Goal: Task Accomplishment & Management: Use online tool/utility

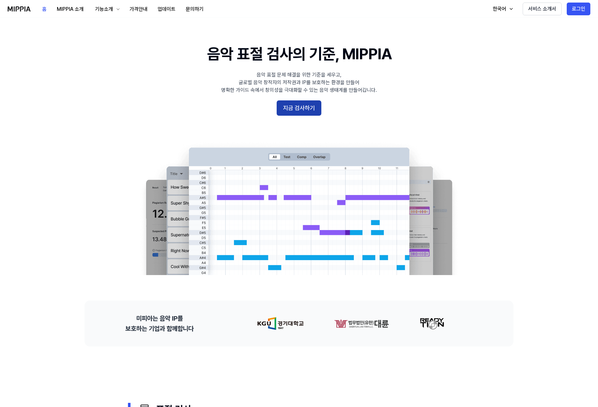
click at [304, 111] on button "지금 검사하기" at bounding box center [299, 107] width 45 height 15
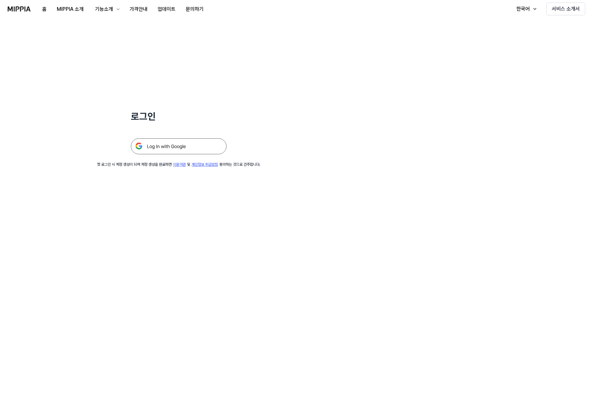
click at [208, 139] on img at bounding box center [179, 146] width 96 height 16
click at [207, 145] on img at bounding box center [179, 146] width 96 height 16
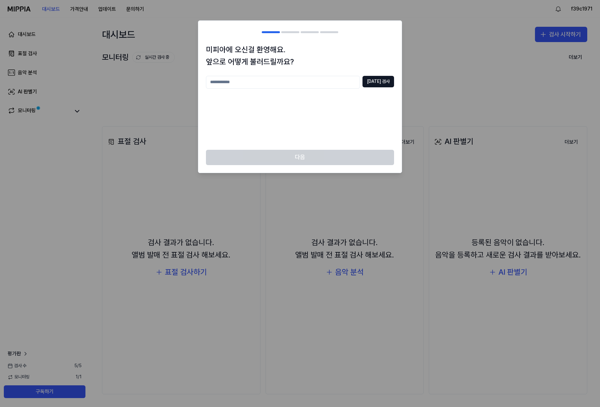
click at [301, 84] on input "text" at bounding box center [283, 82] width 154 height 13
type input "*"
type input "*****"
click at [384, 83] on button "중복 검사" at bounding box center [379, 81] width 32 height 11
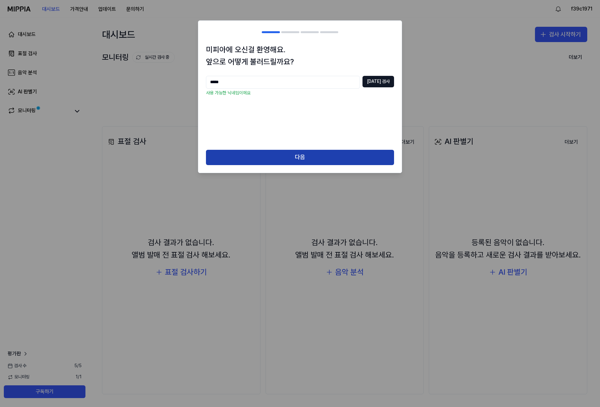
click at [333, 159] on button "다음" at bounding box center [300, 157] width 188 height 15
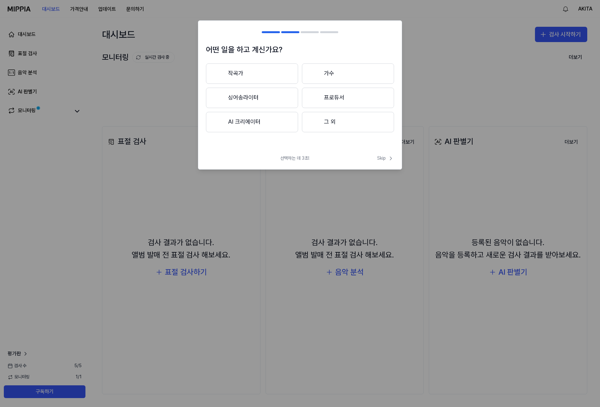
click at [343, 76] on button "가수" at bounding box center [348, 73] width 92 height 20
click at [266, 100] on button "3년 이하" at bounding box center [252, 98] width 92 height 21
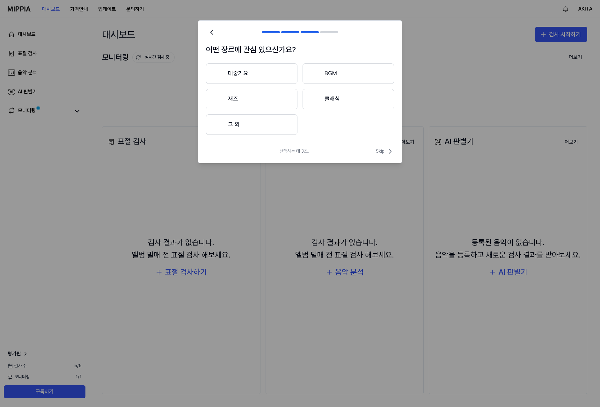
click at [261, 78] on button "대중가요" at bounding box center [252, 73] width 92 height 20
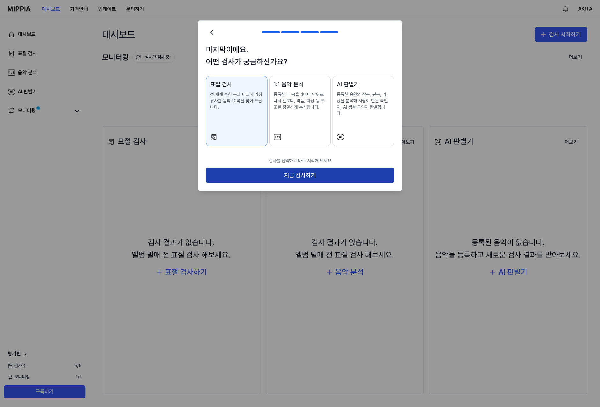
click at [312, 173] on button "지금 검사하기" at bounding box center [300, 175] width 188 height 15
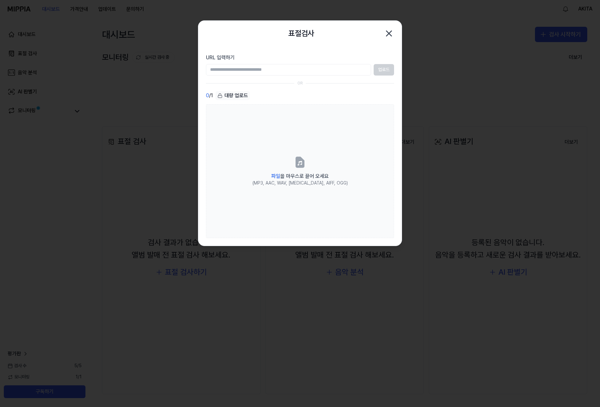
click at [287, 70] on input "URL 입력하기" at bounding box center [288, 69] width 165 height 11
paste input "**********"
type input "**********"
click at [378, 70] on button "업로드" at bounding box center [384, 69] width 20 height 11
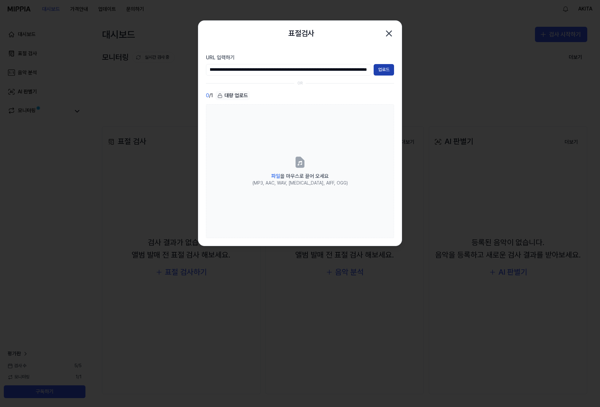
scroll to position [0, 0]
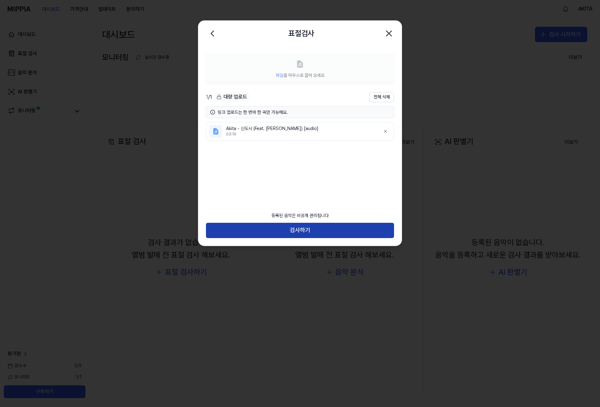
click at [291, 233] on button "검사하기" at bounding box center [300, 230] width 188 height 15
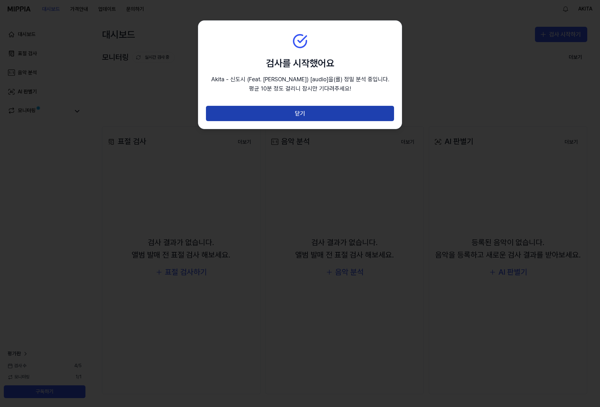
click at [258, 113] on button "닫기" at bounding box center [300, 113] width 188 height 15
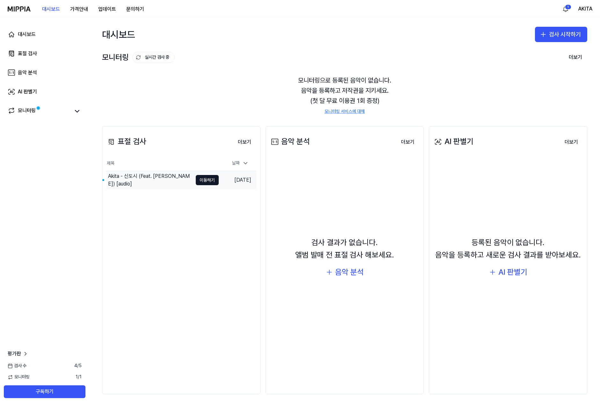
click at [163, 185] on div "Akita - 신도시 (Feat. 윤승) [audio]" at bounding box center [149, 180] width 86 height 18
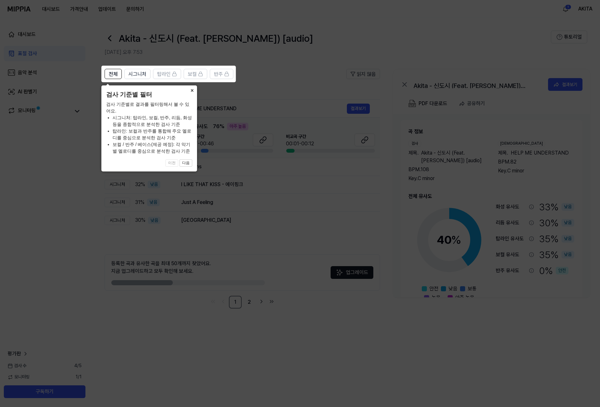
click at [192, 91] on button "×" at bounding box center [192, 89] width 10 height 9
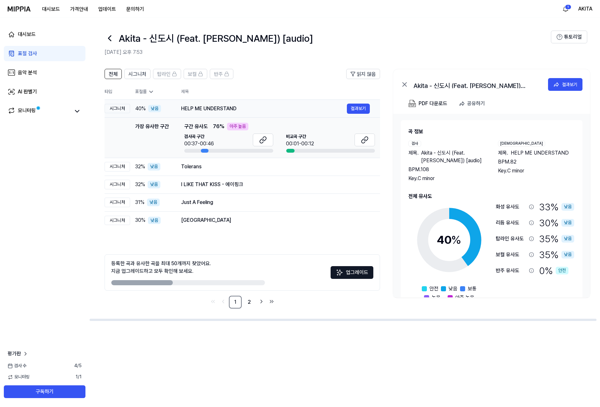
click at [318, 108] on div "HELP ME UNDERSTAND" at bounding box center [264, 109] width 166 height 8
click at [235, 128] on div "아주 높음" at bounding box center [237, 127] width 21 height 8
click at [207, 150] on div at bounding box center [205, 151] width 8 height 4
click at [206, 152] on div at bounding box center [205, 151] width 8 height 4
click at [357, 108] on button "결과보기" at bounding box center [358, 109] width 23 height 10
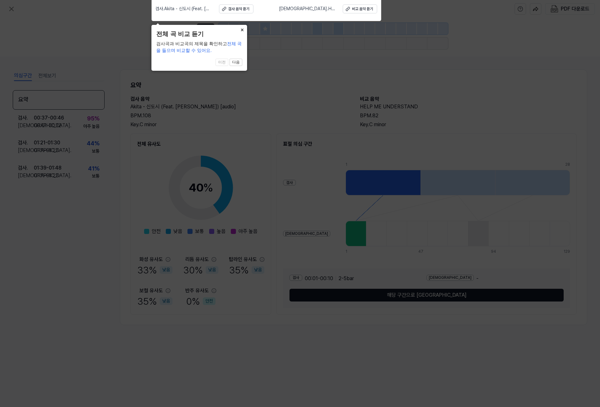
click at [240, 30] on button "×" at bounding box center [242, 29] width 10 height 9
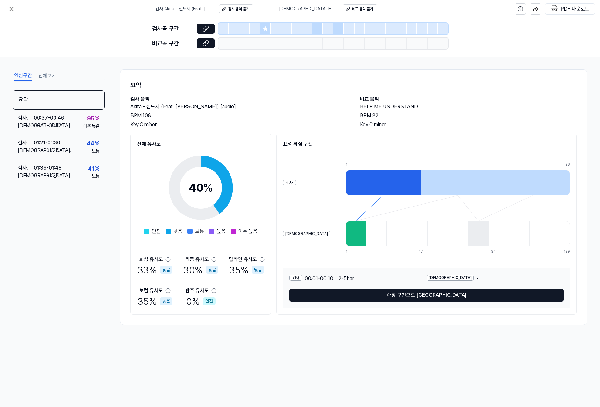
click at [266, 24] on div at bounding box center [265, 28] width 11 height 11
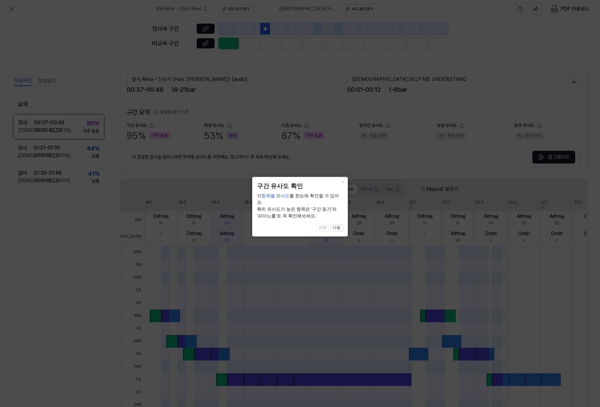
click at [341, 227] on div "× 구간 유사도 확인 각 항목별 유사도 를 한눈에 확인할 수 있어요. 특히 유사도가 높은 항목은 ‘구간 듣기’와 ‘피아노롤’로 꼭 확인해보세요…" at bounding box center [300, 206] width 96 height 59
click at [338, 224] on button "다음" at bounding box center [336, 228] width 13 height 8
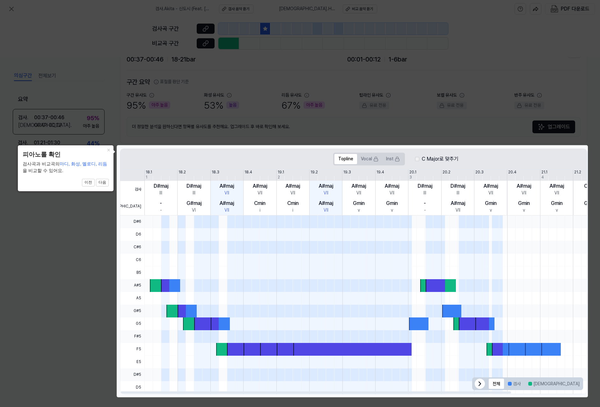
click at [341, 221] on span at bounding box center [352, 222] width 119 height 13
click at [536, 297] on div at bounding box center [408, 298] width 527 height 13
click at [108, 183] on button "다음" at bounding box center [102, 183] width 13 height 8
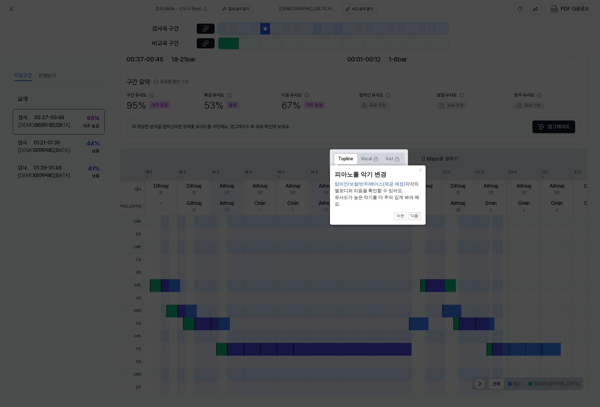
click at [413, 217] on button "다음" at bounding box center [414, 216] width 13 height 8
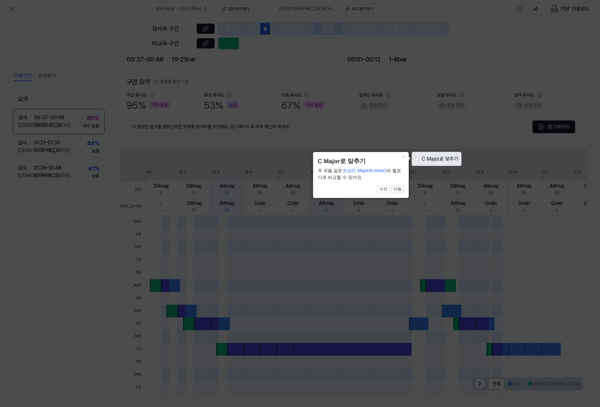
click at [402, 192] on button "다음" at bounding box center [397, 190] width 13 height 8
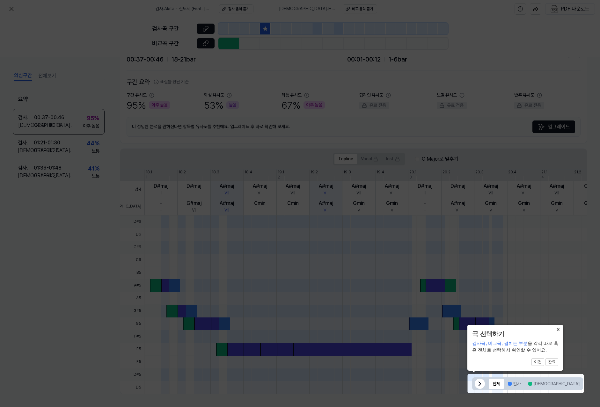
click at [558, 331] on button "×" at bounding box center [558, 329] width 10 height 9
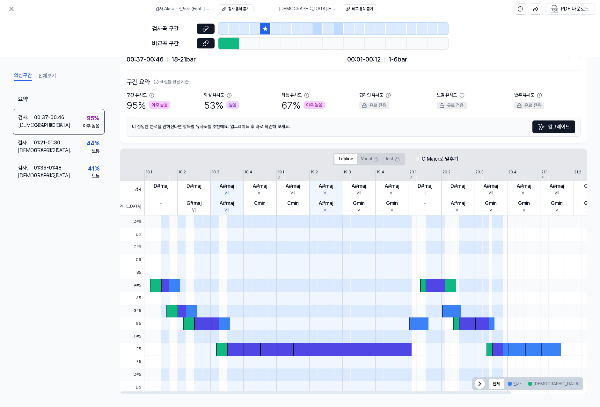
click at [157, 190] on div "D#maj" at bounding box center [161, 186] width 15 height 8
click at [224, 29] on div at bounding box center [224, 28] width 11 height 11
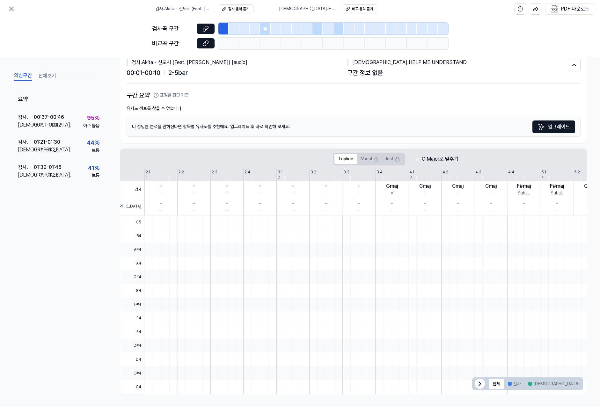
scroll to position [17, 0]
click at [225, 43] on div at bounding box center [229, 43] width 21 height 11
click at [243, 23] on div "검사곡 구간 비교곡 구간" at bounding box center [300, 37] width 296 height 39
click at [261, 30] on div at bounding box center [265, 28] width 11 height 11
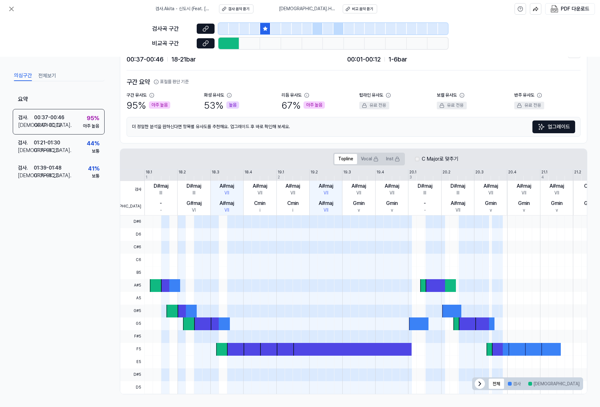
click at [250, 29] on div at bounding box center [255, 28] width 11 height 11
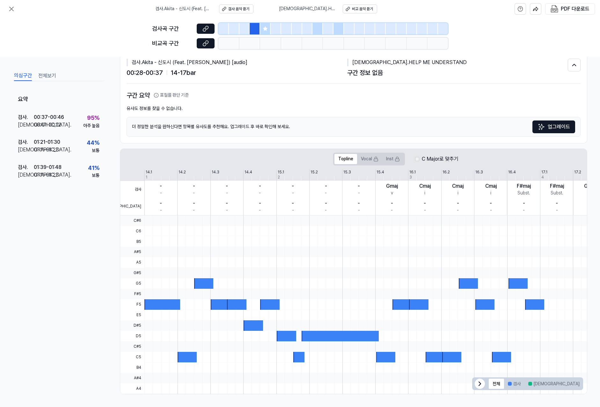
click at [268, 29] on div at bounding box center [265, 28] width 11 height 11
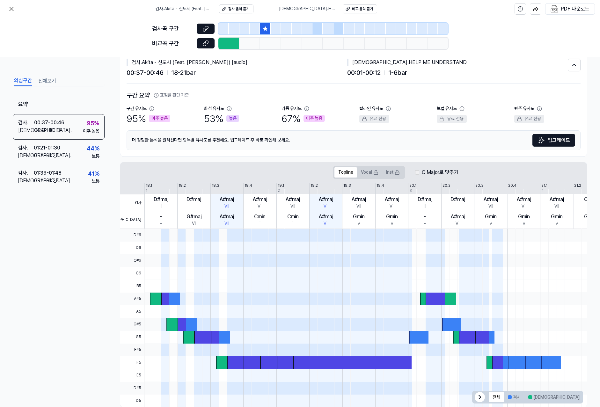
scroll to position [30, 0]
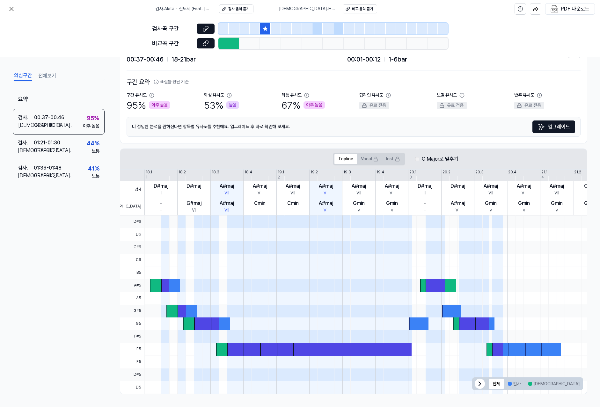
click at [230, 42] on div at bounding box center [229, 43] width 21 height 11
click at [347, 158] on button "Topline" at bounding box center [346, 159] width 23 height 10
click at [245, 14] on div "검사 . Akita - 신도시 (Feat. 윤승) [audio] 검사 음악 듣기 비교 . HELP ME UNDERSTAND 비교 음악 듣기" at bounding box center [266, 9] width 222 height 18
click at [360, 9] on div "비교 음악 듣기" at bounding box center [362, 8] width 21 height 5
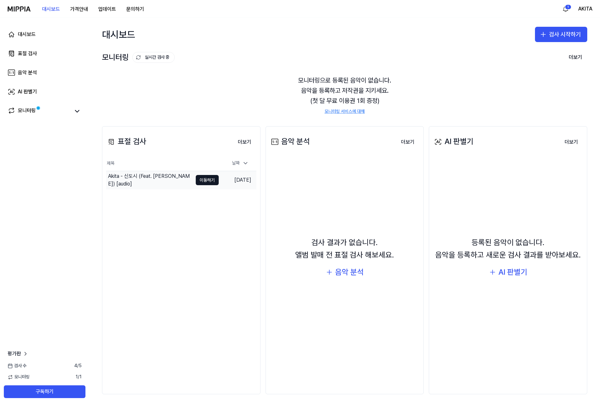
click at [133, 186] on div "Akita - 신도시 (Feat. 윤승) [audio]" at bounding box center [149, 180] width 86 height 18
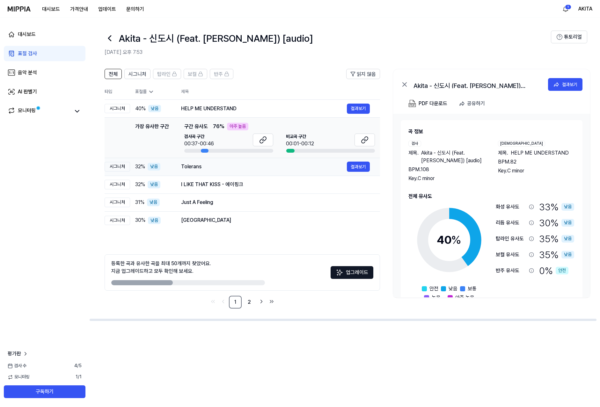
click at [196, 171] on div "Tolerans 결과보기" at bounding box center [275, 167] width 189 height 10
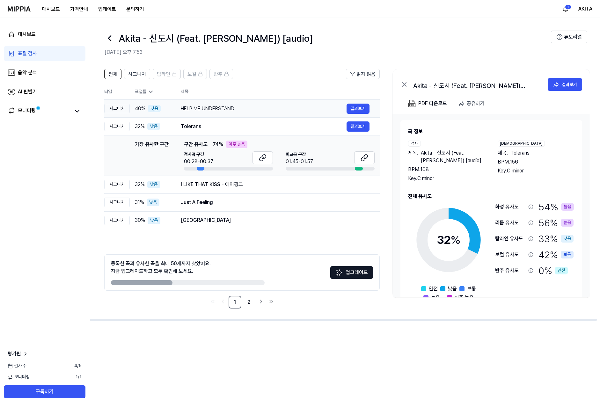
click at [234, 112] on div "HELP ME UNDERSTAND" at bounding box center [264, 109] width 166 height 8
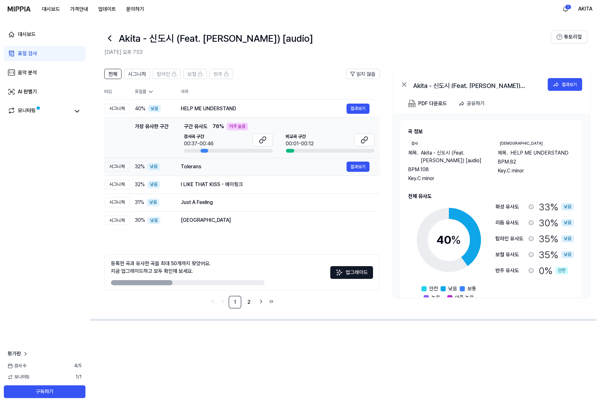
click at [262, 167] on div "Tolerans" at bounding box center [264, 167] width 166 height 8
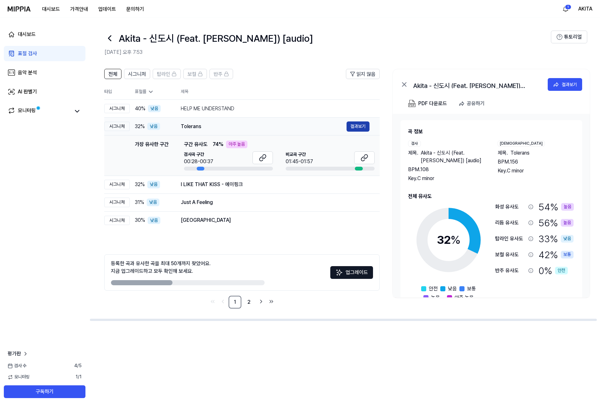
click at [353, 124] on button "결과보기" at bounding box center [358, 127] width 23 height 10
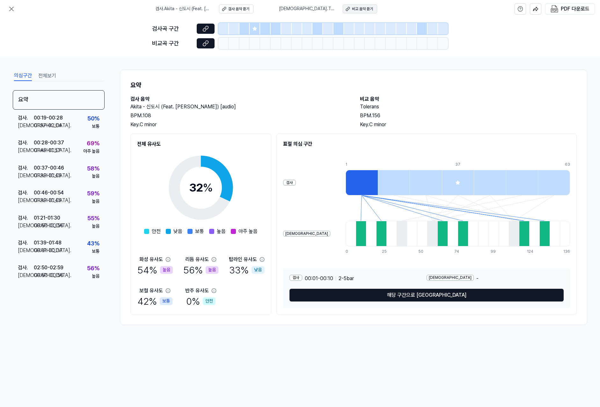
click at [352, 7] on div "비교 음악 듣기" at bounding box center [362, 8] width 21 height 5
click at [378, 184] on div at bounding box center [394, 183] width 32 height 26
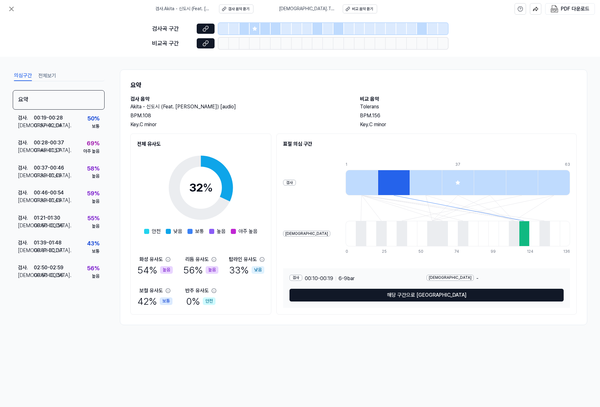
click at [410, 182] on div at bounding box center [426, 183] width 32 height 26
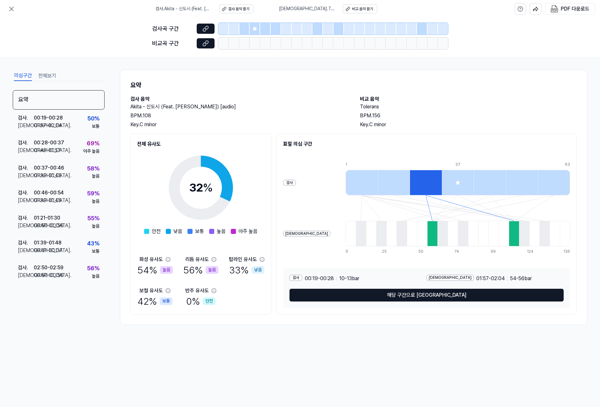
click at [456, 180] on icon at bounding box center [458, 182] width 5 height 5
click at [474, 179] on div at bounding box center [490, 183] width 32 height 26
click at [506, 178] on div at bounding box center [522, 183] width 32 height 26
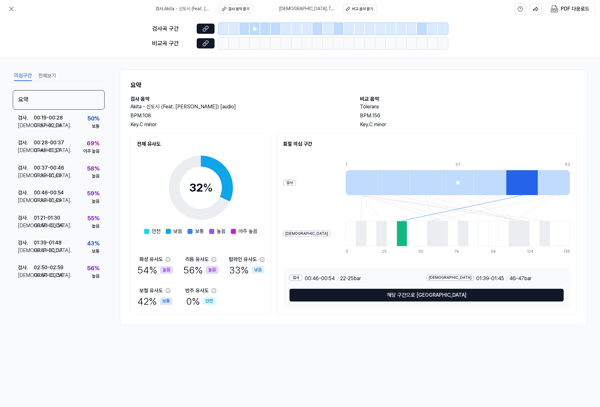
click at [528, 176] on div at bounding box center [522, 183] width 32 height 26
click at [557, 181] on div at bounding box center [554, 183] width 32 height 26
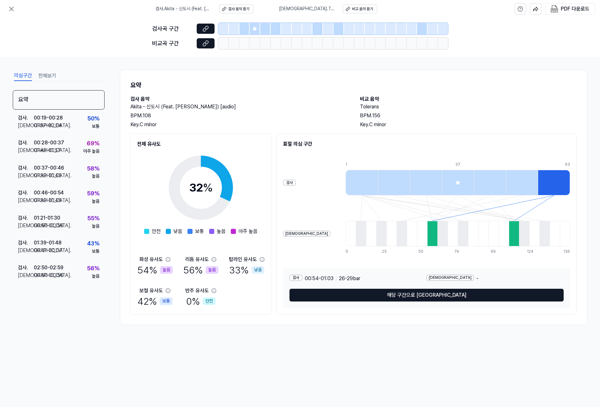
click at [346, 187] on div at bounding box center [362, 183] width 32 height 26
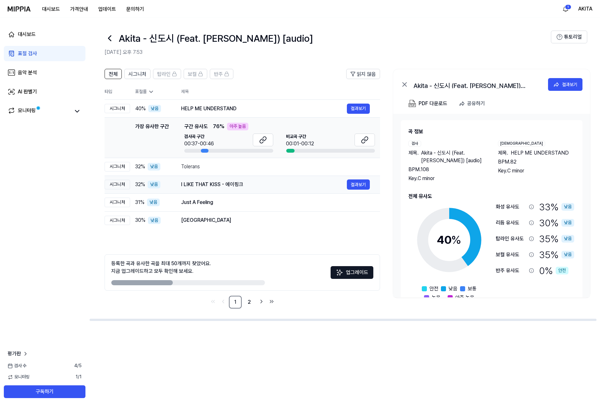
click at [241, 187] on div "I LIKE THAT KISS - 에이핑크" at bounding box center [264, 185] width 166 height 8
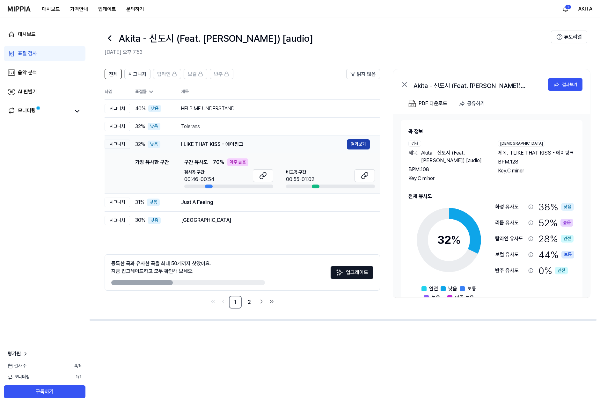
click at [359, 144] on button "결과보기" at bounding box center [358, 144] width 23 height 10
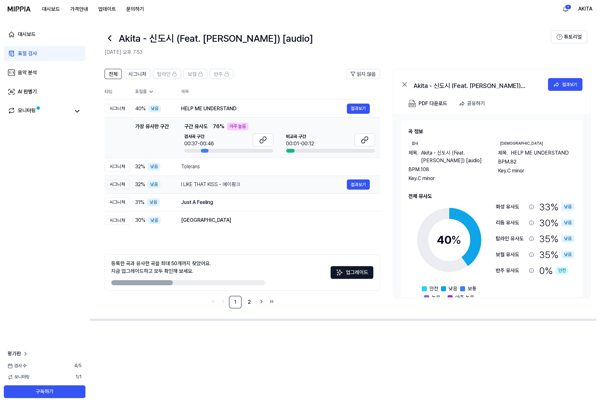
click at [293, 177] on td "I LIKE THAT KISS - 에이핑크 결과보기" at bounding box center [275, 185] width 209 height 18
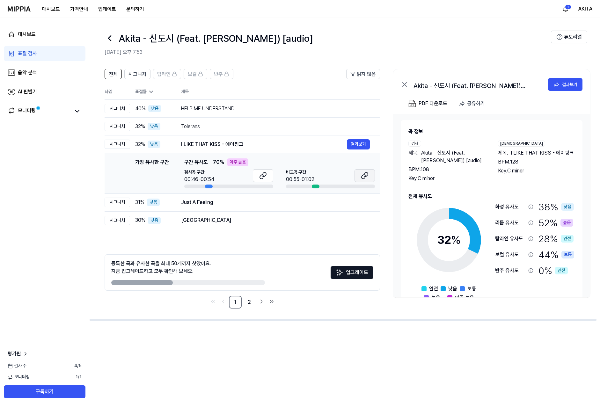
click at [358, 176] on button at bounding box center [365, 175] width 20 height 13
click at [258, 175] on button at bounding box center [263, 175] width 20 height 13
click at [185, 199] on div "Just A Feeling" at bounding box center [264, 203] width 166 height 8
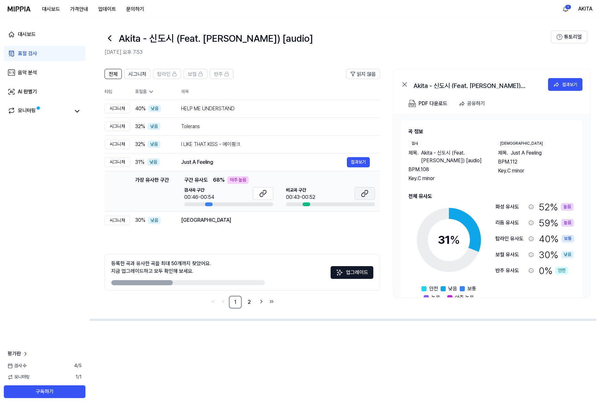
click at [368, 192] on icon at bounding box center [365, 194] width 8 height 8
click at [261, 192] on icon at bounding box center [263, 194] width 8 height 8
click at [97, 39] on header "Akita - 신도시 (Feat. 윤승) [audio] 2025.10.11 오후 7:53 튜토리얼" at bounding box center [344, 40] width 511 height 45
click at [41, 93] on link "AI 판별기" at bounding box center [45, 91] width 82 height 15
